Goal: Check status: Check status

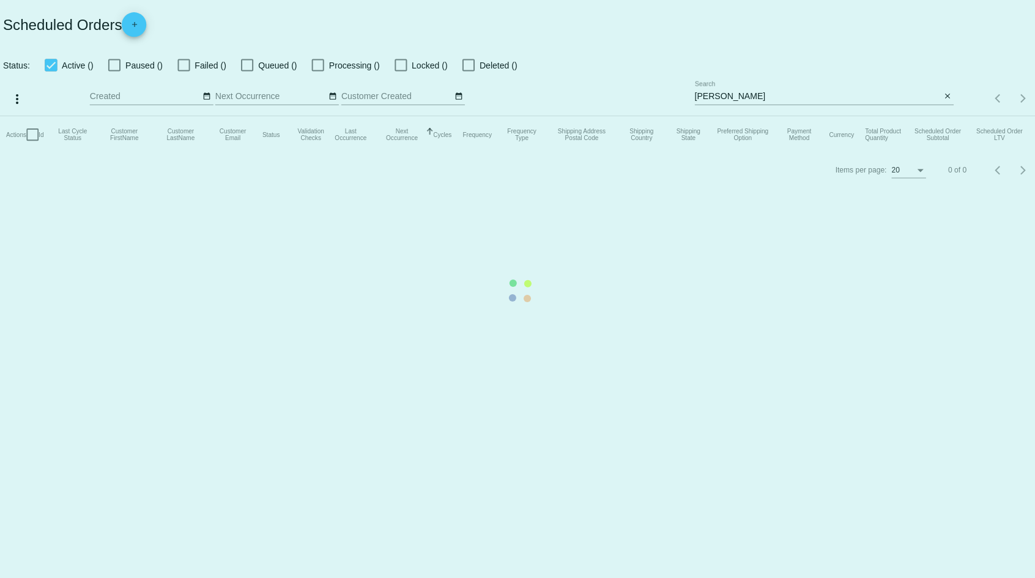
click at [746, 116] on mat-table "Actions Id Last Cycle Status Customer FirstName Customer LastName Customer Emai…" at bounding box center [517, 134] width 1035 height 37
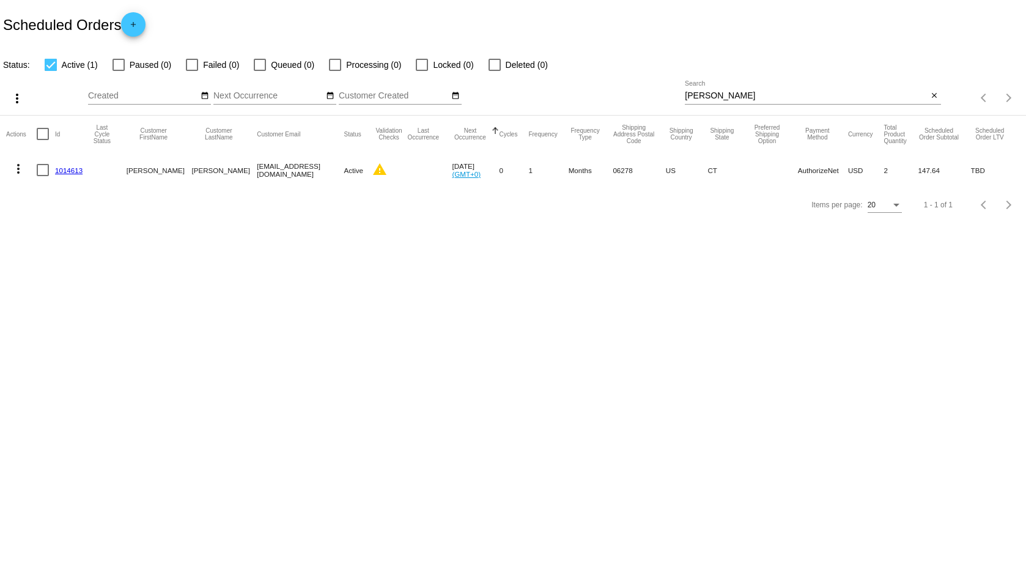
click at [927, 90] on div "[PERSON_NAME] Search" at bounding box center [806, 93] width 243 height 24
click at [939, 92] on mat-icon "close" at bounding box center [934, 96] width 9 height 10
click at [802, 98] on div "search" at bounding box center [813, 98] width 256 height 19
click at [938, 116] on mat-table "Actions Id Last Cycle Status Customer FirstName Customer LastName Customer Emai…" at bounding box center [513, 152] width 1026 height 72
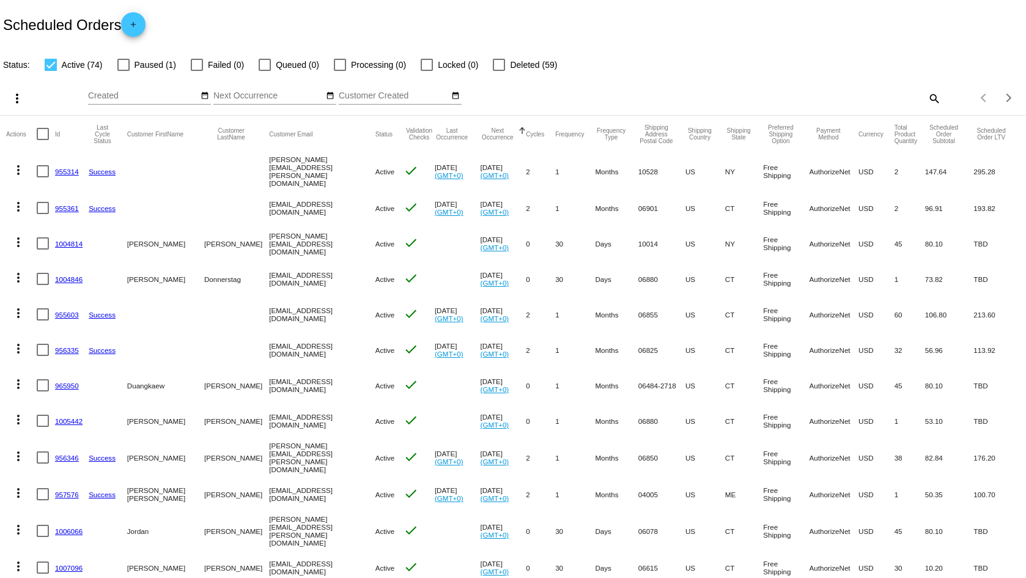
click at [927, 99] on mat-icon "search" at bounding box center [934, 98] width 15 height 19
click at [771, 98] on input "Search" at bounding box center [813, 96] width 256 height 10
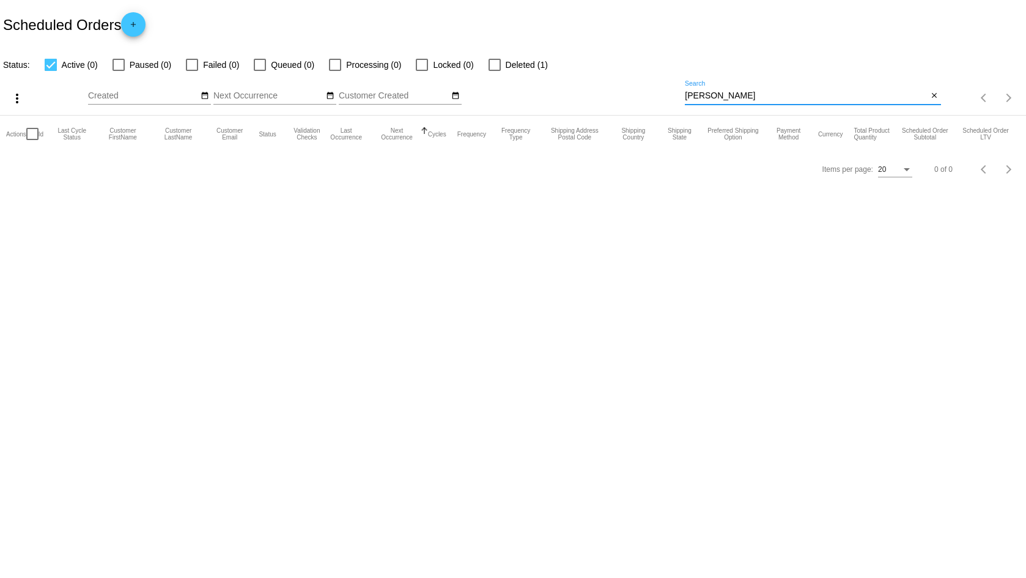
type input "[PERSON_NAME]"
click at [489, 60] on div at bounding box center [495, 65] width 12 height 12
click at [494, 71] on input "Deleted (1)" at bounding box center [494, 71] width 1 height 1
checkbox input "true"
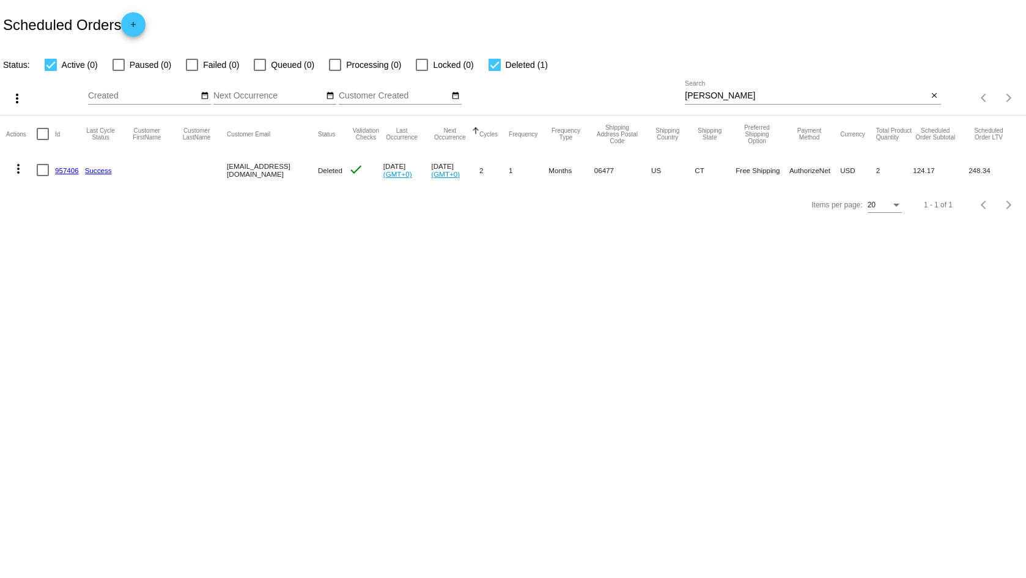
click at [372, 253] on body "Scheduled Orders add Status: Active (0) Paused (0) Failed (0) Queued (0) Proces…" at bounding box center [513, 289] width 1026 height 578
click at [376, 251] on body "Scheduled Orders add Status: Active (0) Paused (0) Failed (0) Queued (0) Proces…" at bounding box center [513, 289] width 1026 height 578
